Goal: Check status: Check status

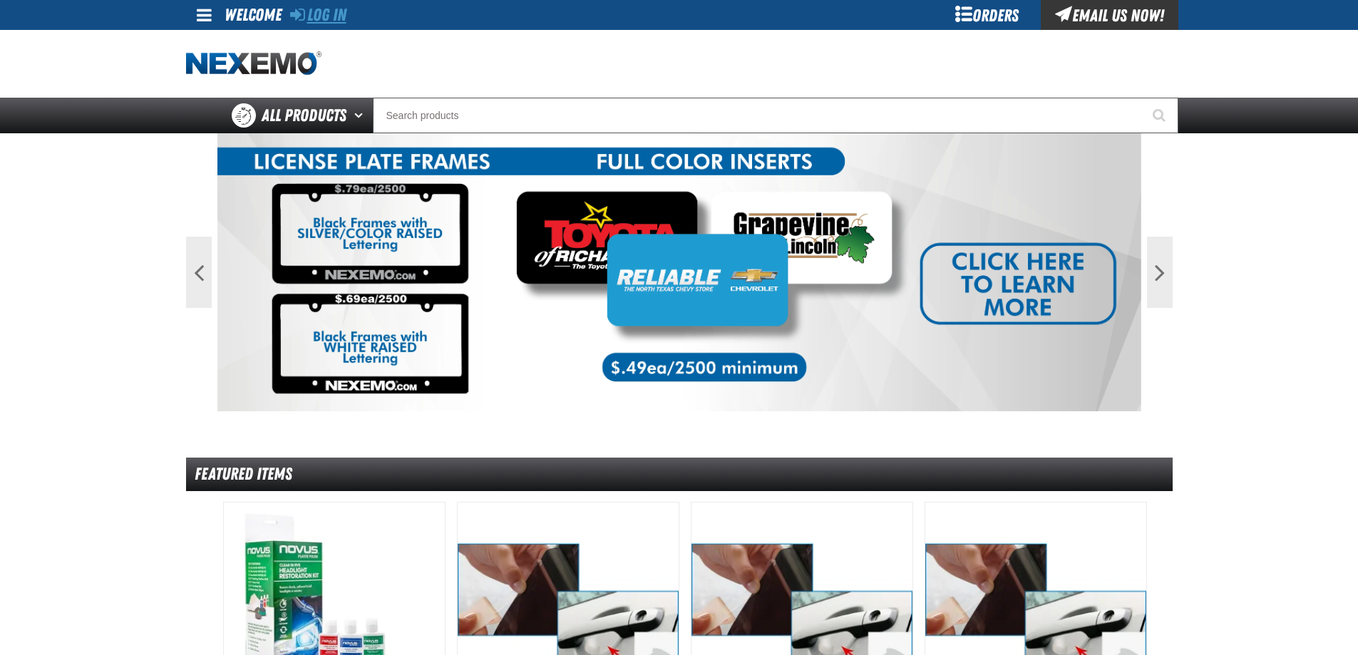
click at [329, 9] on link "Log In" at bounding box center [318, 15] width 56 height 20
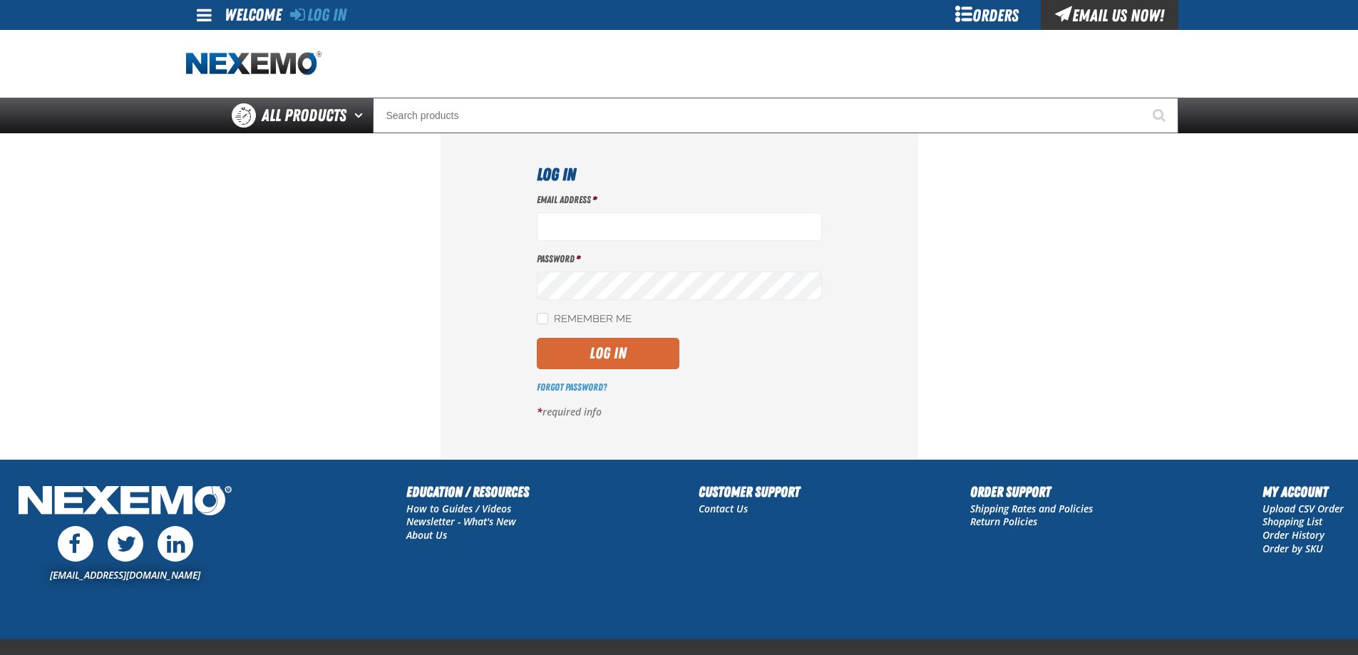
type input "[EMAIL_ADDRESS][DOMAIN_NAME]"
click at [582, 363] on button "Log In" at bounding box center [608, 353] width 143 height 31
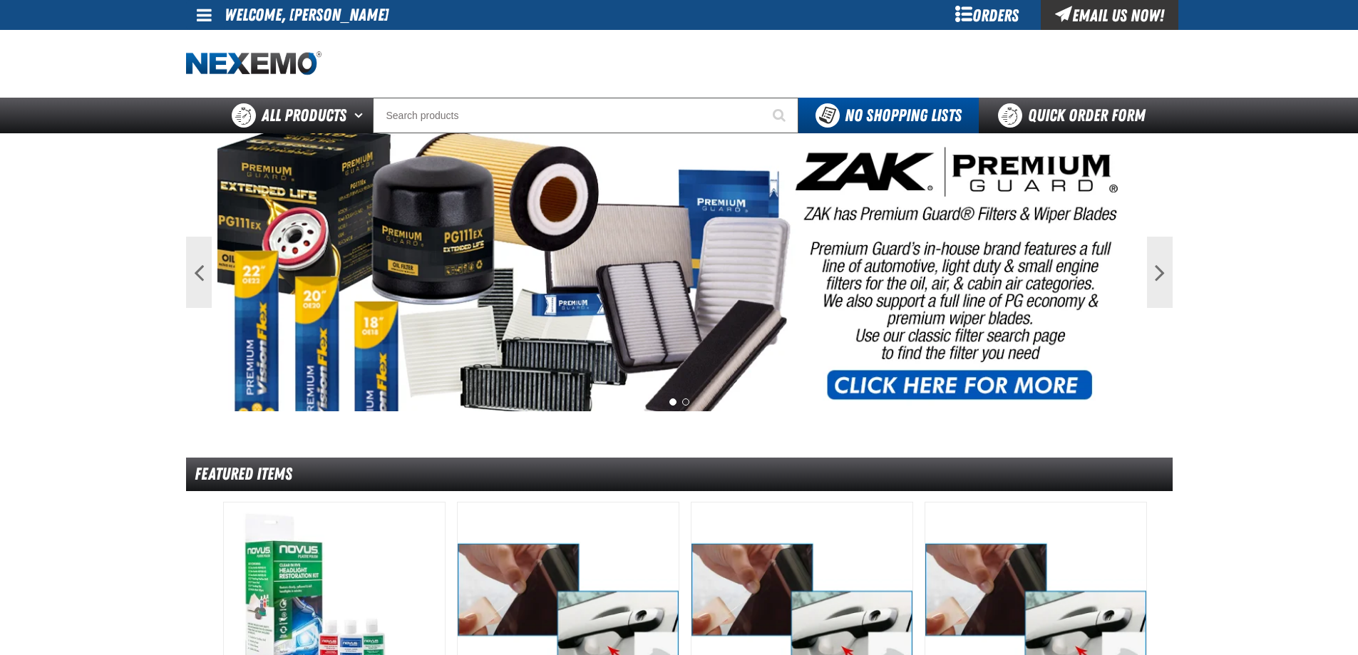
click at [990, 20] on div "Orders" at bounding box center [987, 15] width 107 height 30
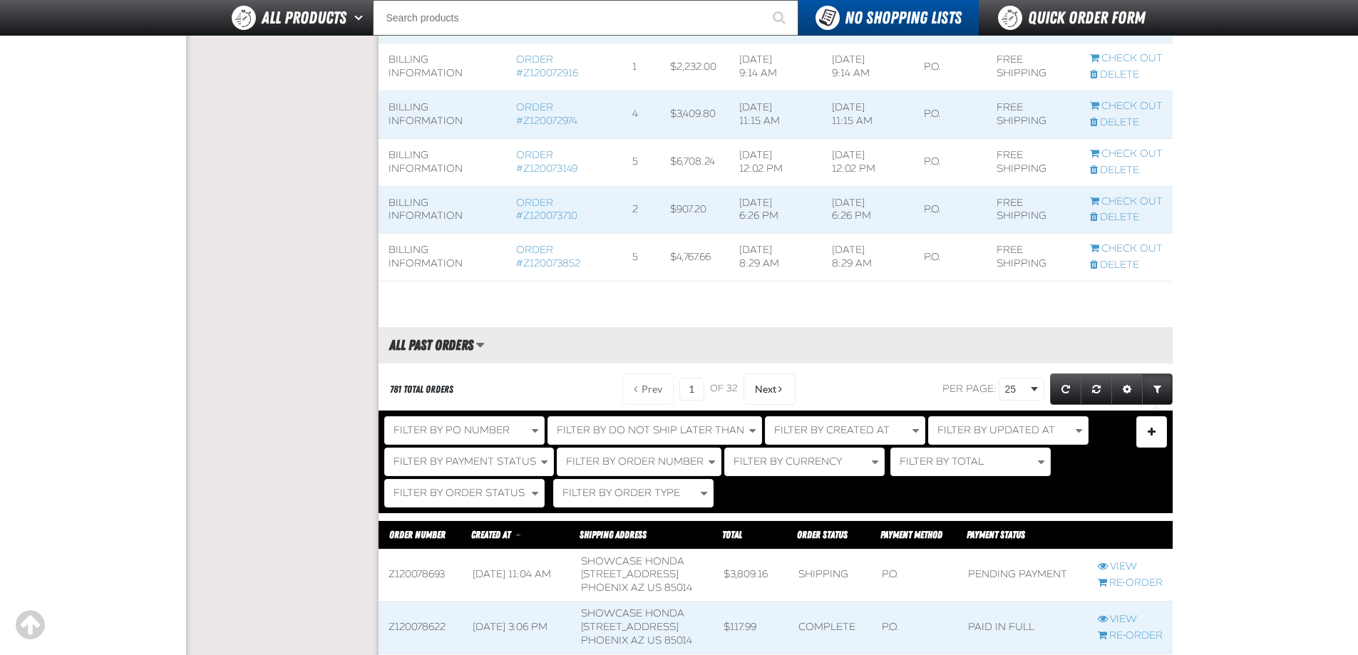
scroll to position [1069, 0]
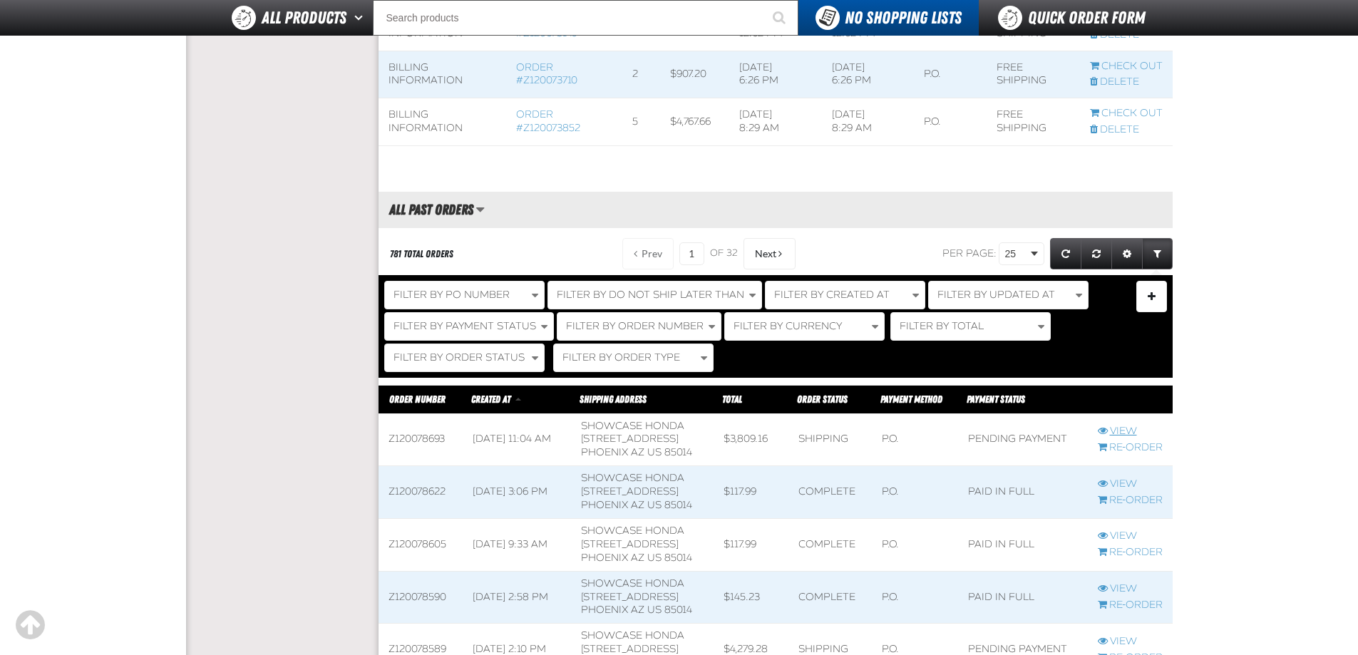
click at [1122, 438] on link "View" at bounding box center [1130, 432] width 65 height 14
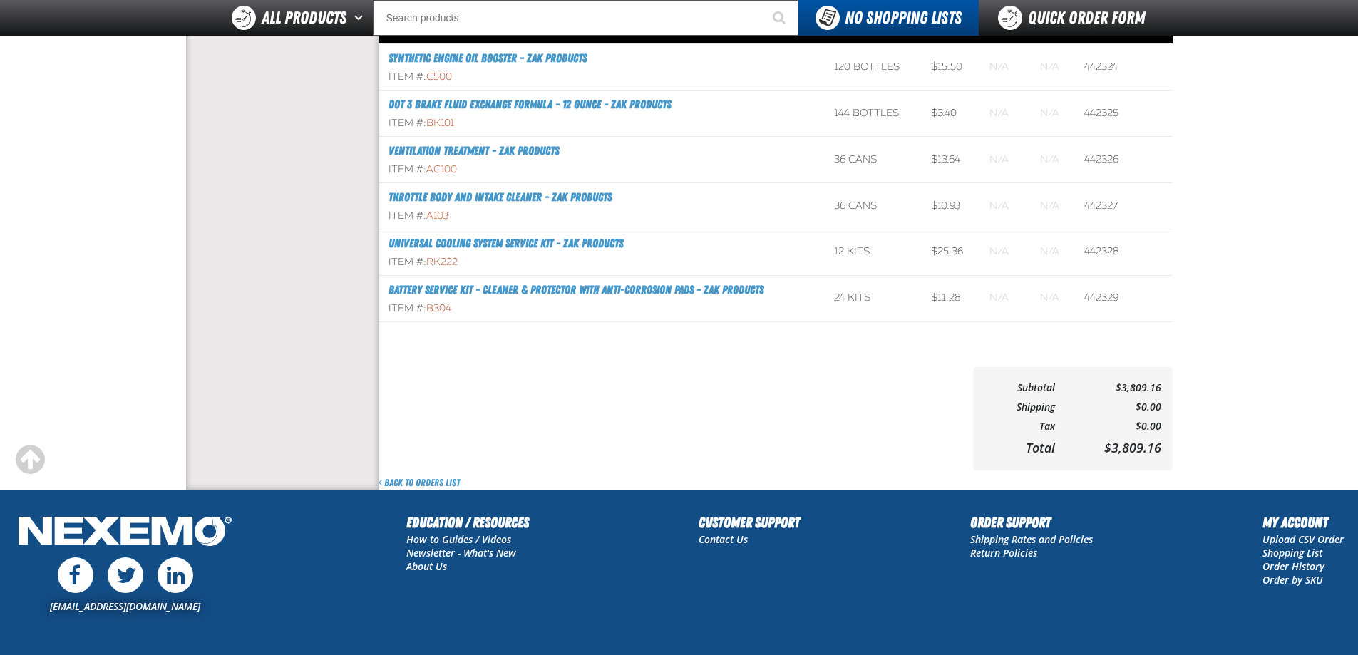
scroll to position [713, 0]
